Goal: Task Accomplishment & Management: Complete application form

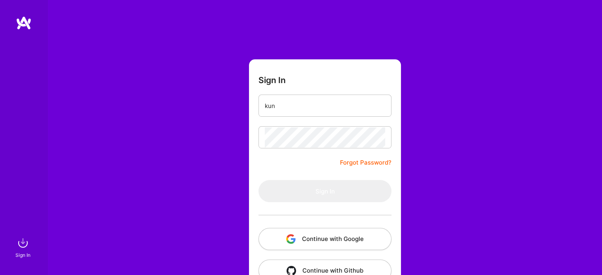
type input "[EMAIL_ADDRESS][DOMAIN_NAME]"
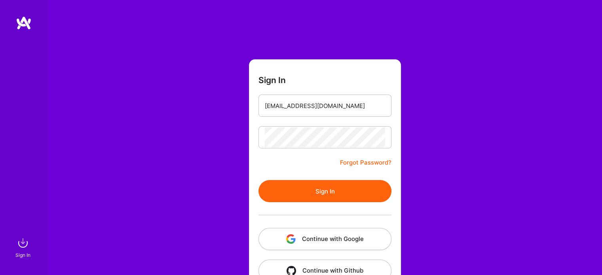
click at [326, 193] on button "Sign In" at bounding box center [324, 191] width 133 height 22
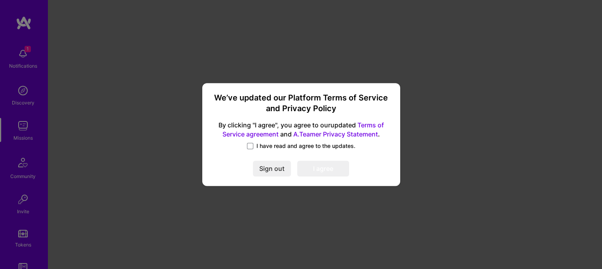
click at [256, 147] on span "I have read and agree to the updates." at bounding box center [305, 146] width 99 height 8
click at [0, 0] on input "I have read and agree to the updates." at bounding box center [0, 0] width 0 height 0
click at [317, 165] on button "I agree" at bounding box center [323, 169] width 52 height 16
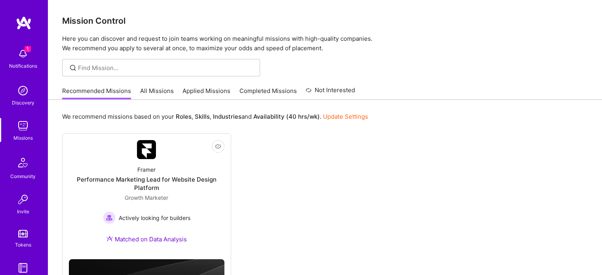
click at [23, 58] on img at bounding box center [23, 54] width 16 height 16
click at [290, 152] on div "1 1 Notifications Discovery Missions Community Invite Tokens [DOMAIN_NAME] Prof…" at bounding box center [301, 184] width 602 height 368
click at [155, 88] on link "All Missions" at bounding box center [157, 93] width 34 height 13
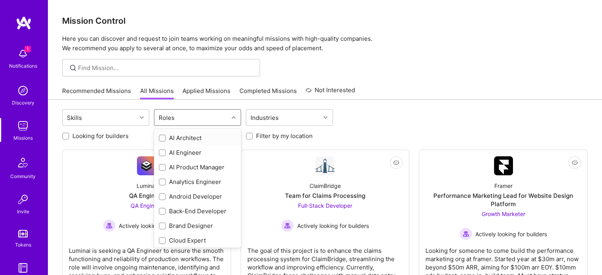
click at [166, 120] on div "Roles" at bounding box center [167, 117] width 20 height 11
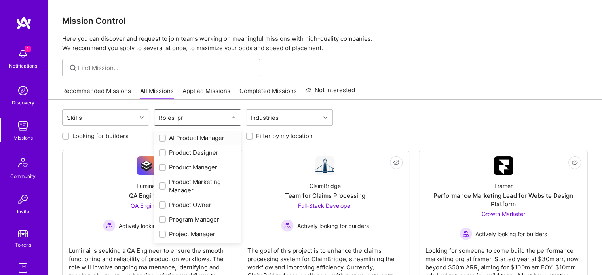
type input "pro"
click at [162, 169] on input "checkbox" at bounding box center [163, 168] width 6 height 6
checkbox input "true"
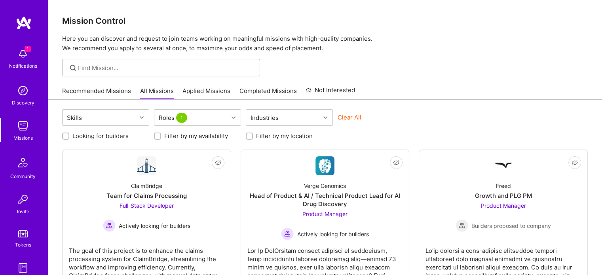
click at [423, 126] on div "Clear All" at bounding box center [381, 120] width 87 height 15
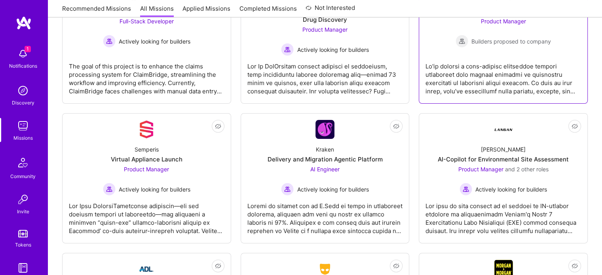
scroll to position [108, 0]
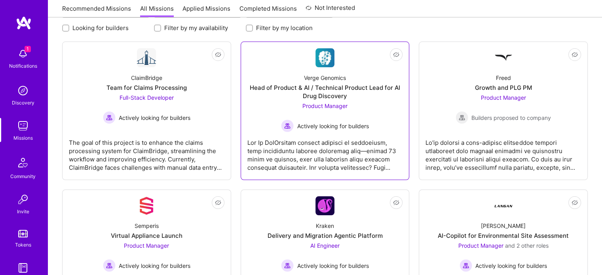
click at [337, 144] on div at bounding box center [325, 152] width 156 height 40
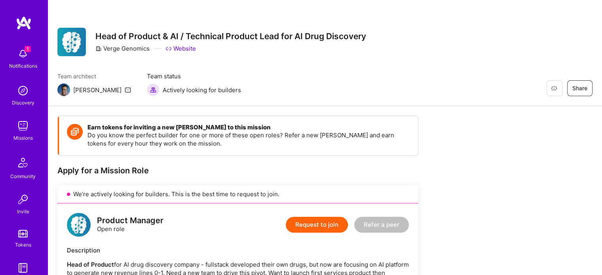
click at [304, 221] on button "Request to join" at bounding box center [317, 225] width 62 height 16
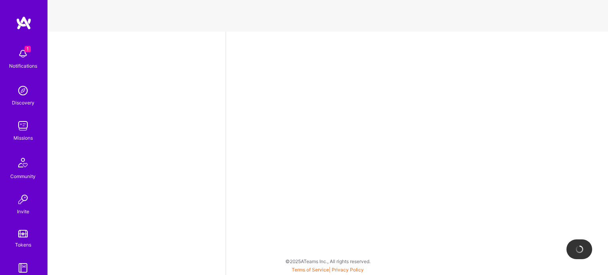
select select "IN"
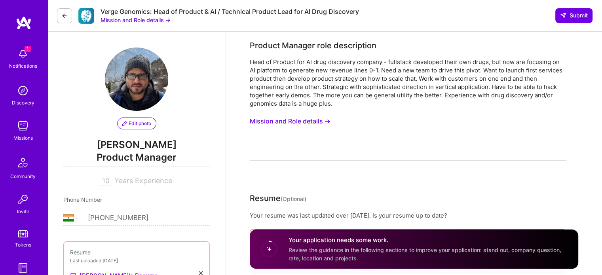
click at [17, 28] on img at bounding box center [24, 23] width 16 height 14
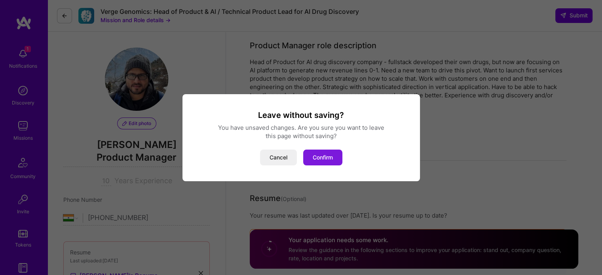
click at [326, 153] on button "Confirm" at bounding box center [322, 158] width 39 height 16
